Goal: Information Seeking & Learning: Stay updated

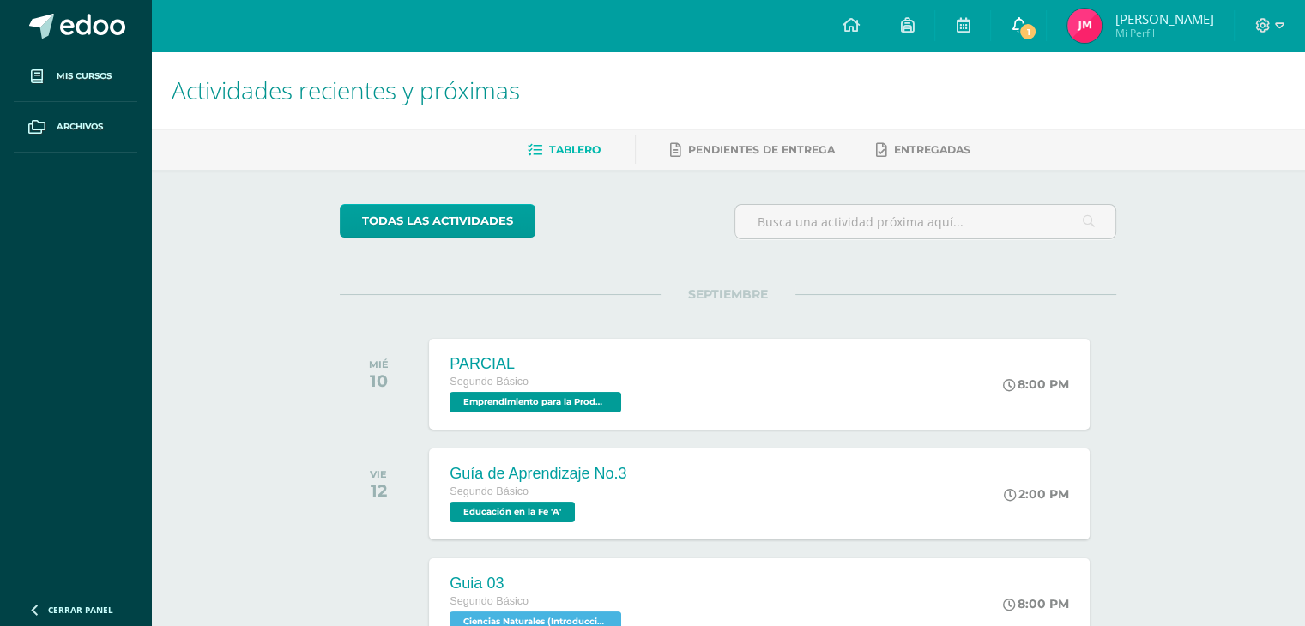
click at [1044, 19] on link "1" at bounding box center [1018, 25] width 55 height 51
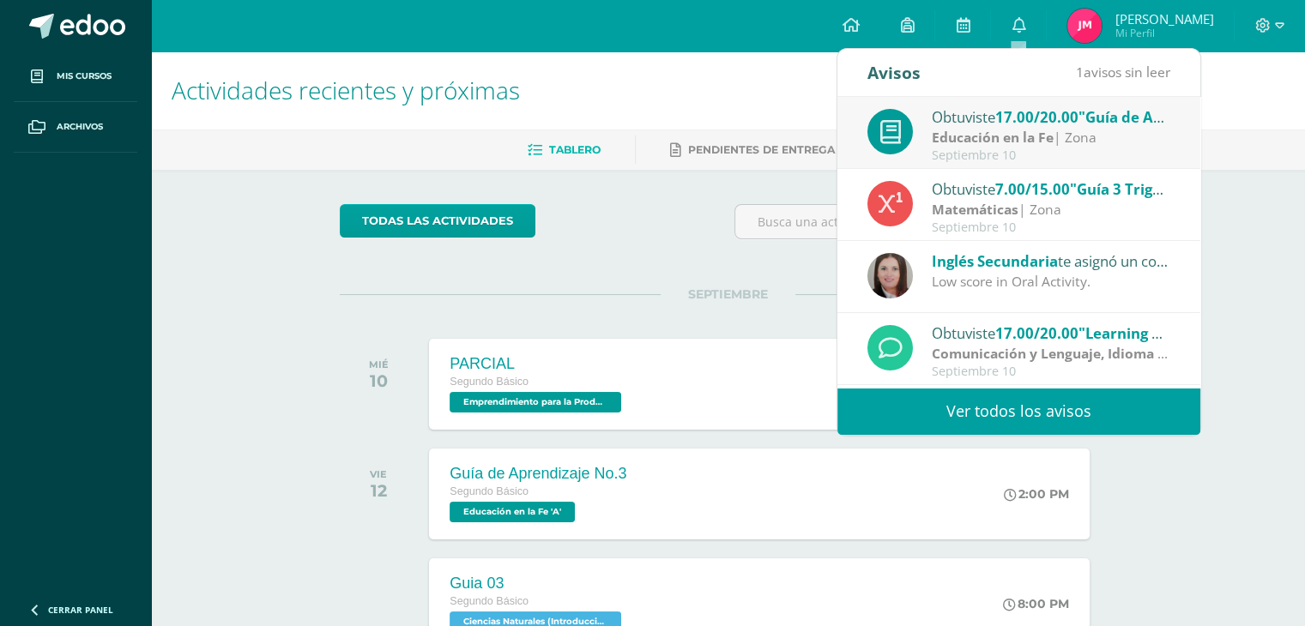
click at [952, 410] on link "Ver todos los avisos" at bounding box center [1018, 411] width 363 height 47
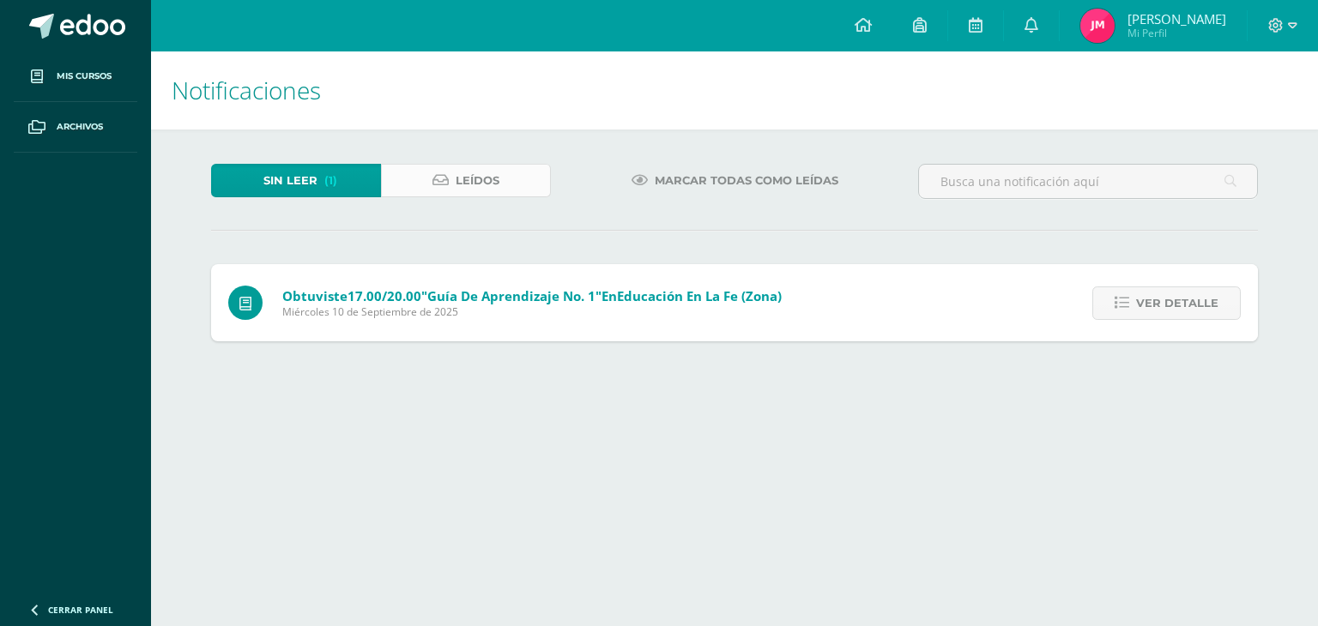
click at [493, 196] on span "Leídos" at bounding box center [478, 181] width 44 height 32
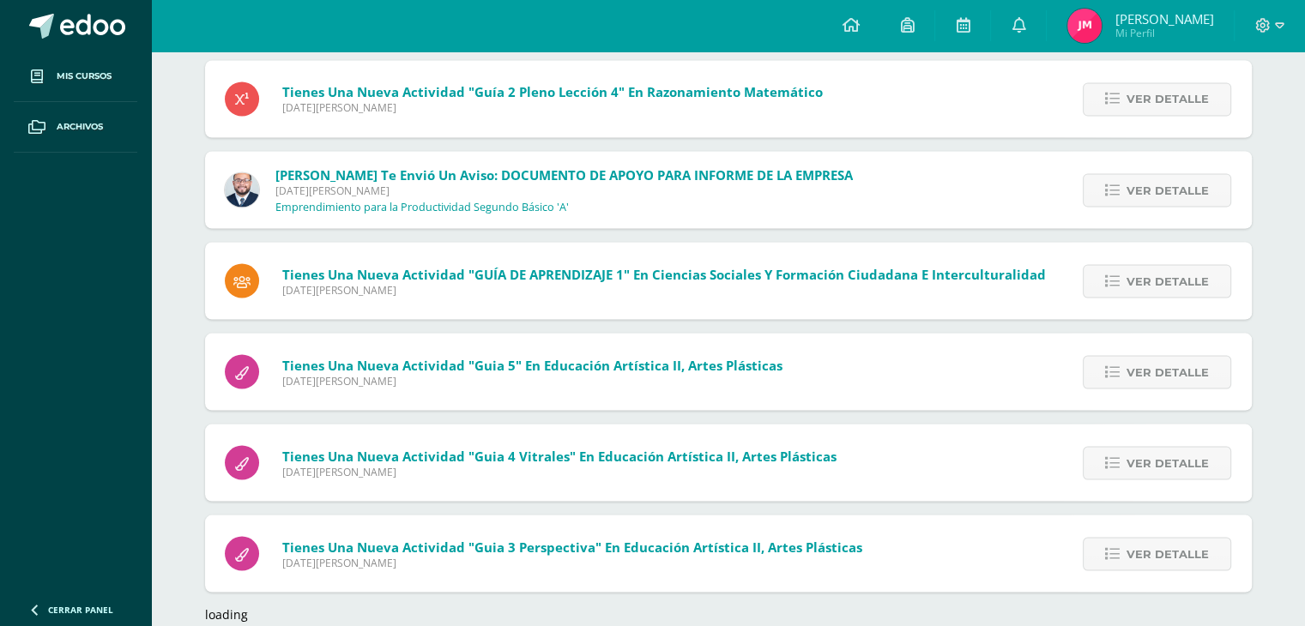
scroll to position [9661, 0]
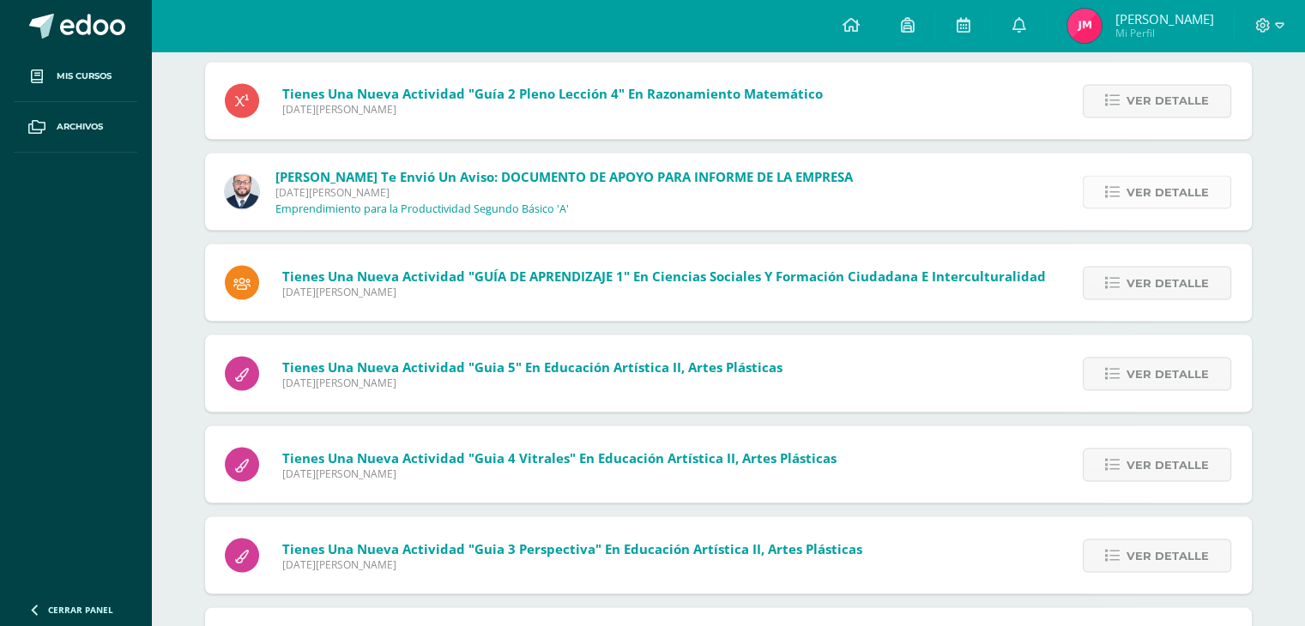
click at [1118, 179] on link "Ver detalle" at bounding box center [1157, 191] width 148 height 33
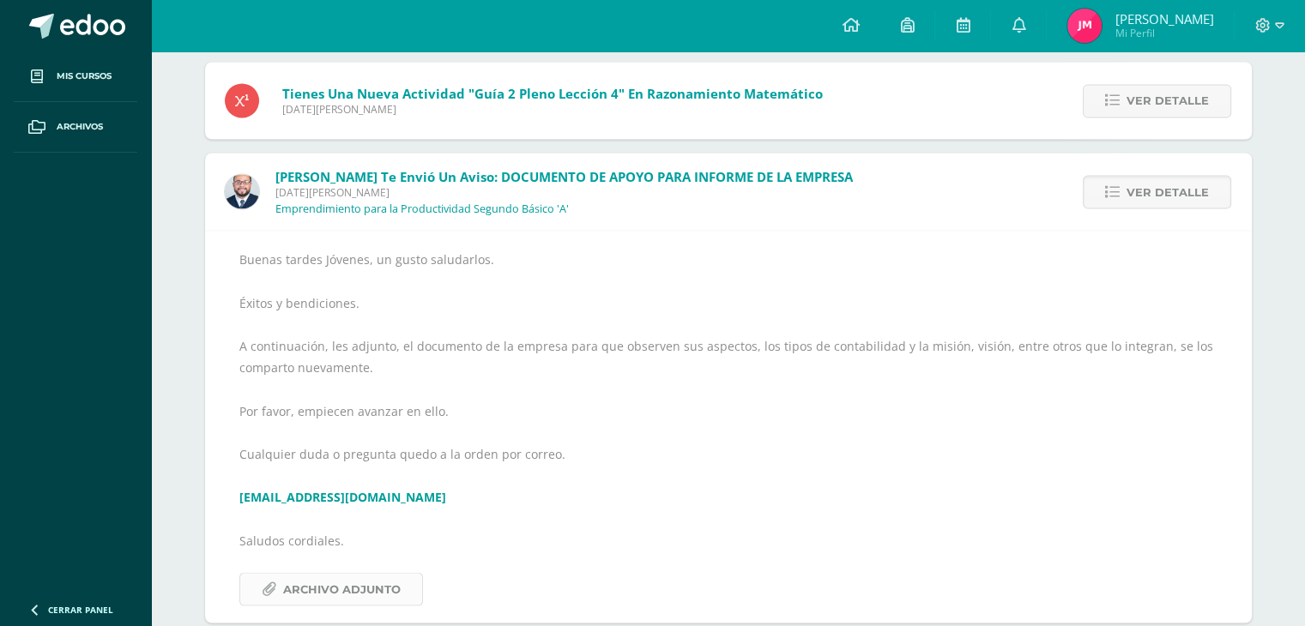
click at [305, 575] on span "Archivo Adjunto" at bounding box center [342, 589] width 118 height 32
